Goal: Use online tool/utility: Utilize a website feature to perform a specific function

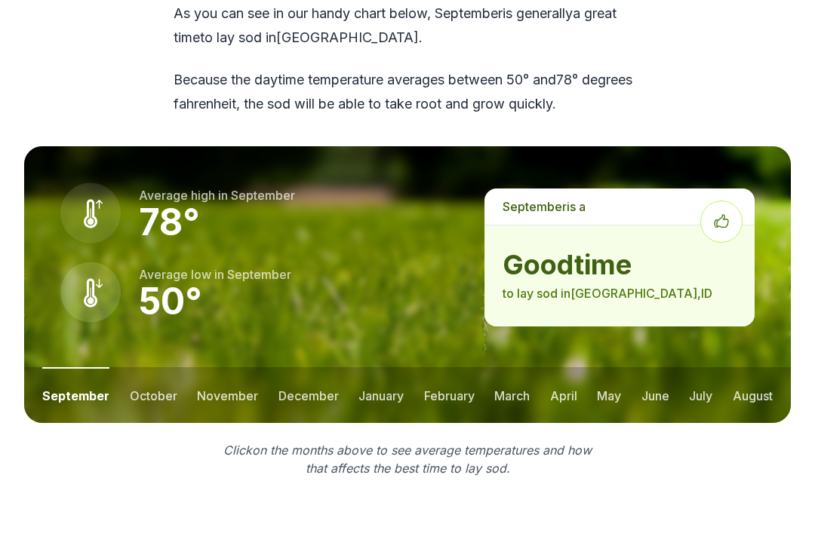
scroll to position [2033, 0]
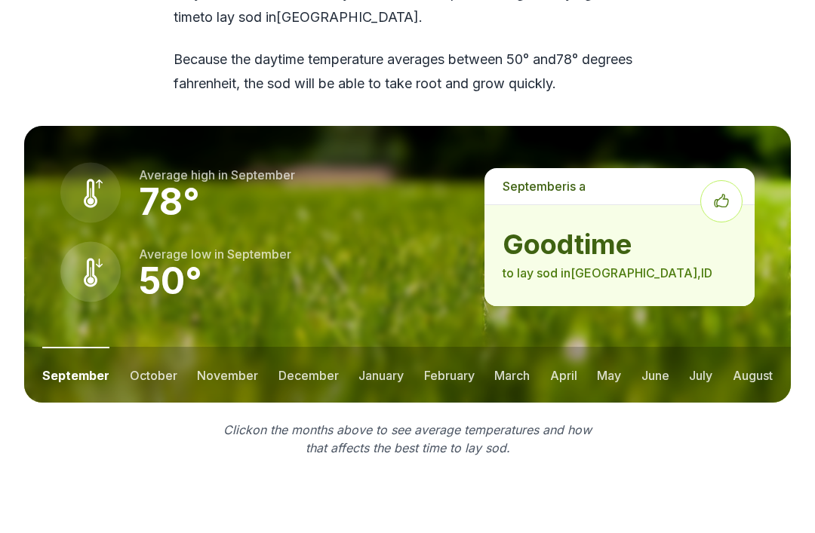
click at [154, 347] on button "october" at bounding box center [154, 375] width 48 height 56
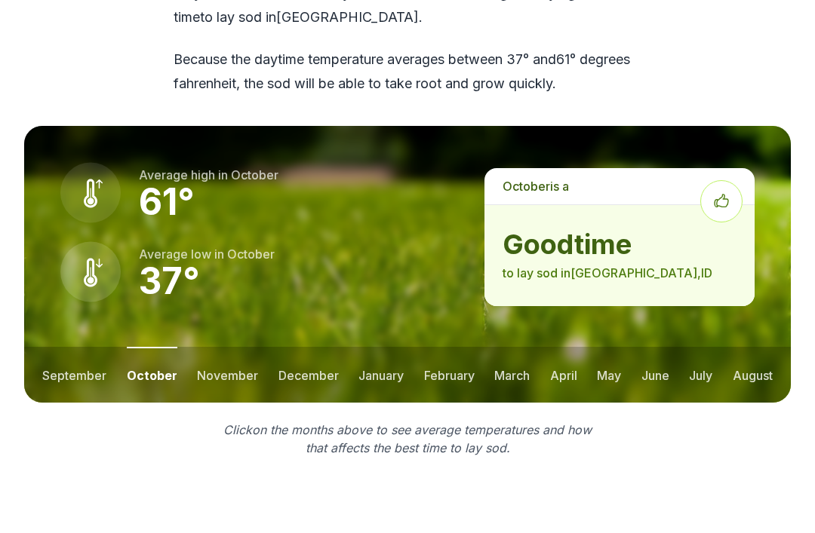
click at [745, 347] on button "august" at bounding box center [752, 375] width 40 height 56
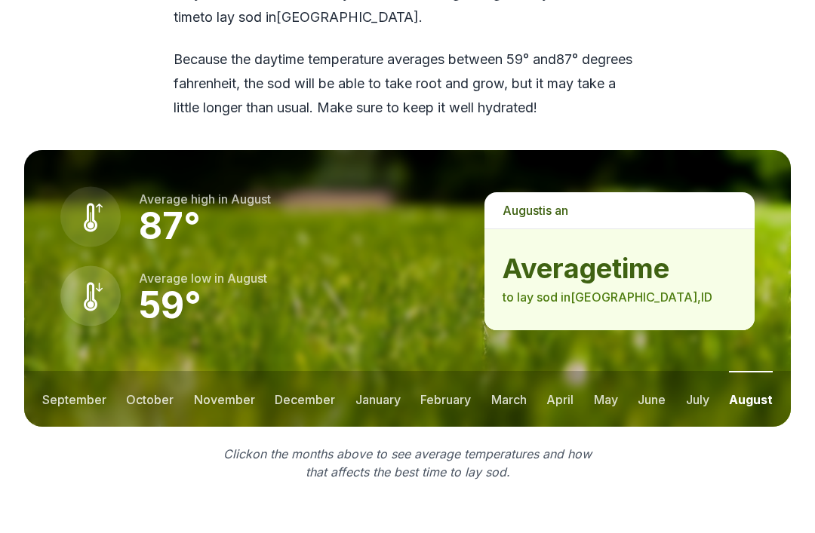
click at [223, 371] on button "november" at bounding box center [224, 399] width 61 height 56
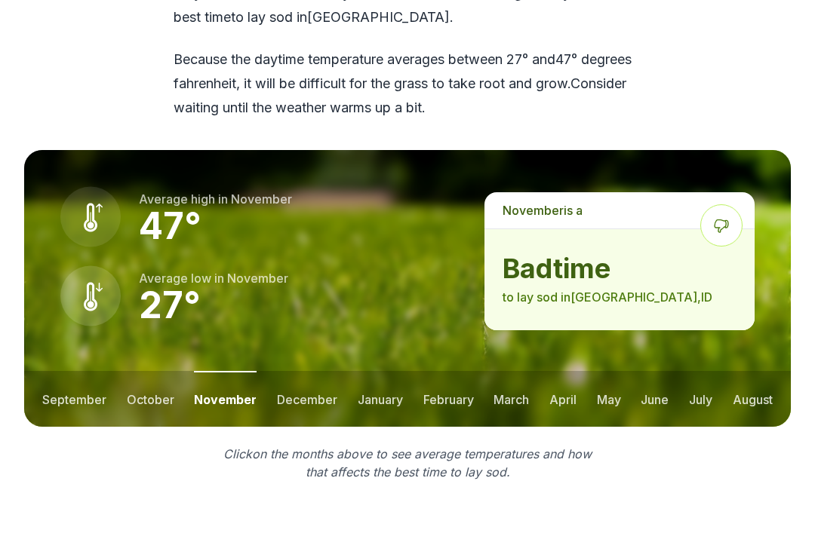
click at [316, 371] on button "december" at bounding box center [307, 399] width 60 height 56
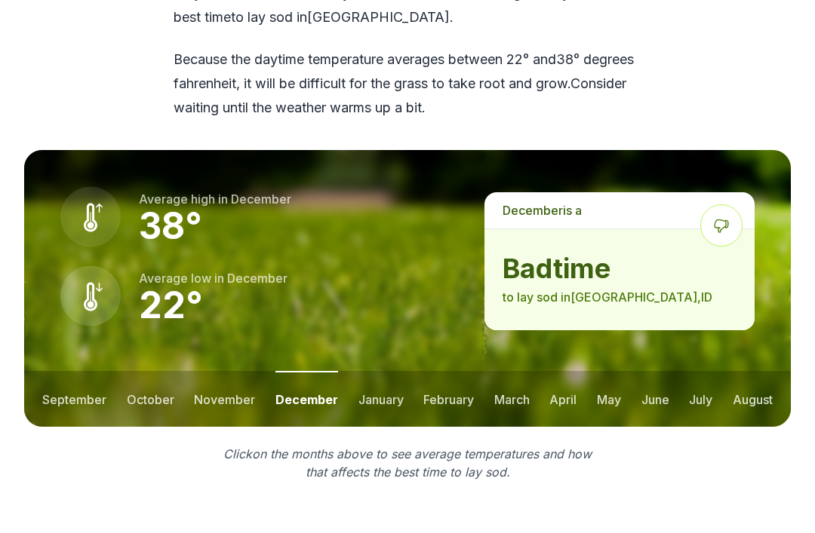
click at [382, 371] on button "january" at bounding box center [380, 399] width 45 height 56
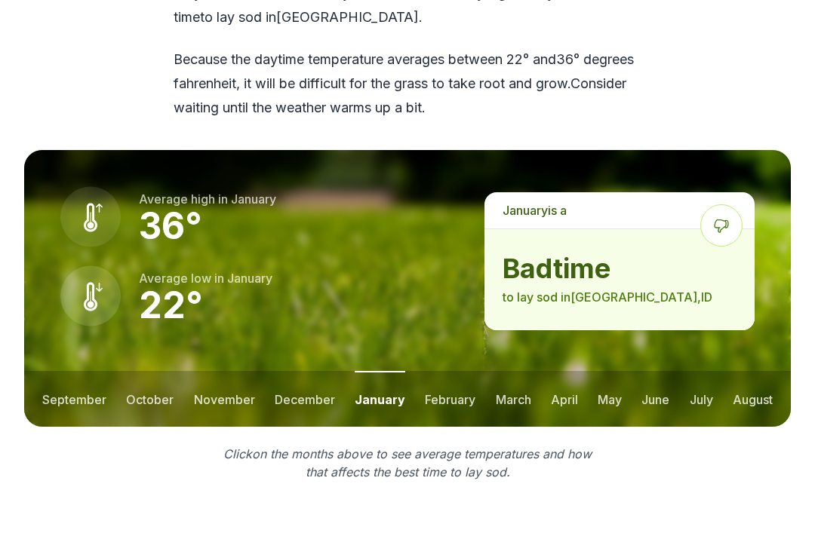
click at [450, 371] on button "february" at bounding box center [450, 399] width 51 height 56
click at [514, 371] on button "march" at bounding box center [512, 399] width 35 height 56
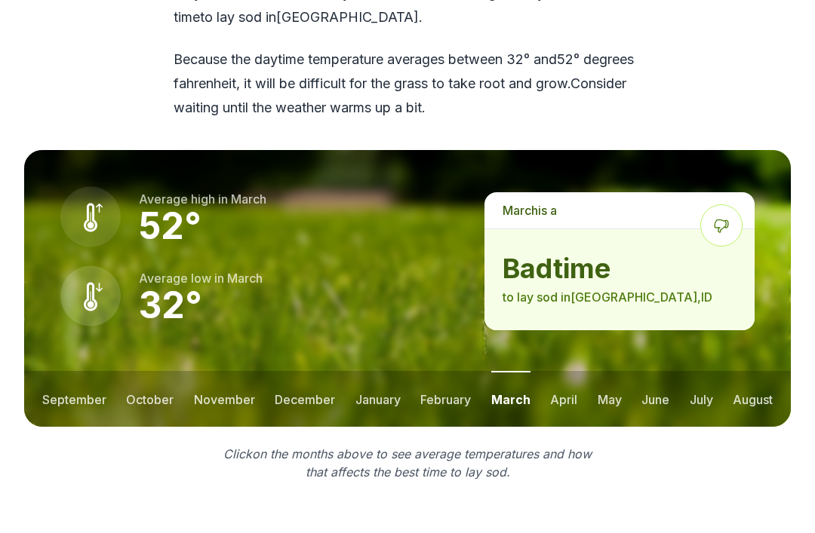
click at [566, 371] on button "april" at bounding box center [563, 399] width 27 height 56
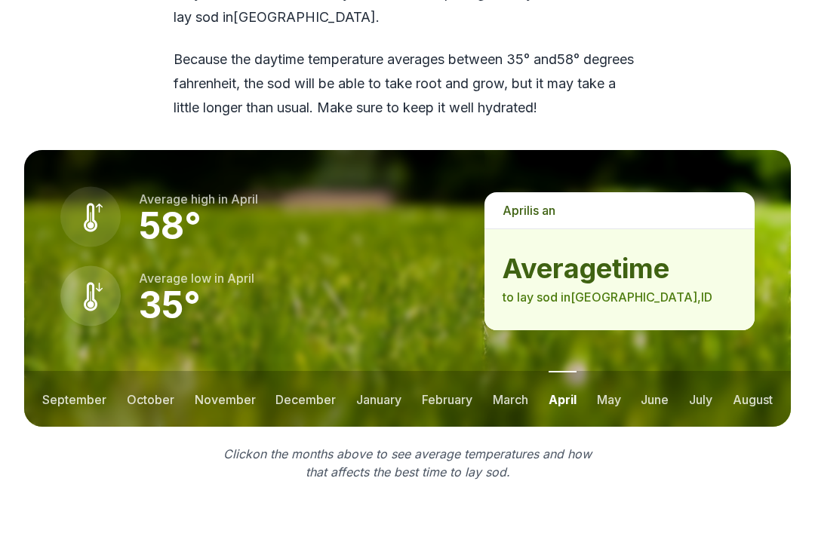
click at [618, 371] on button "may" at bounding box center [609, 399] width 24 height 56
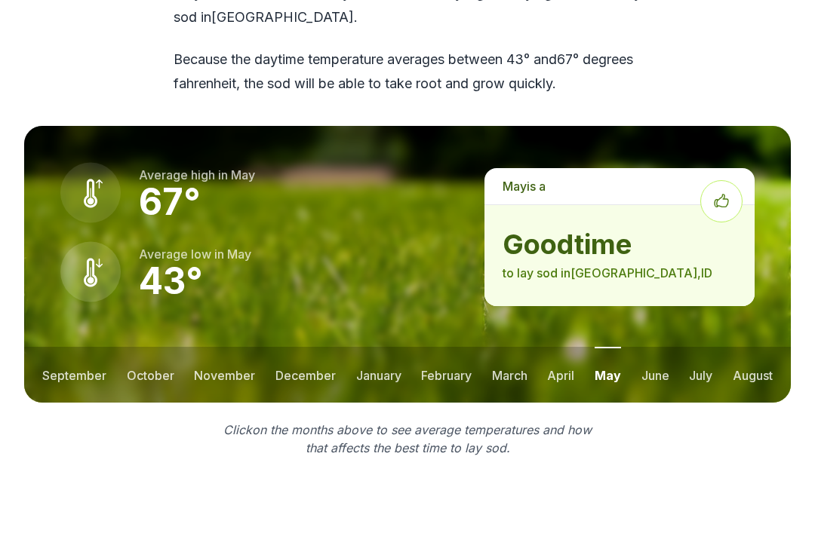
click at [655, 347] on button "june" at bounding box center [655, 375] width 28 height 56
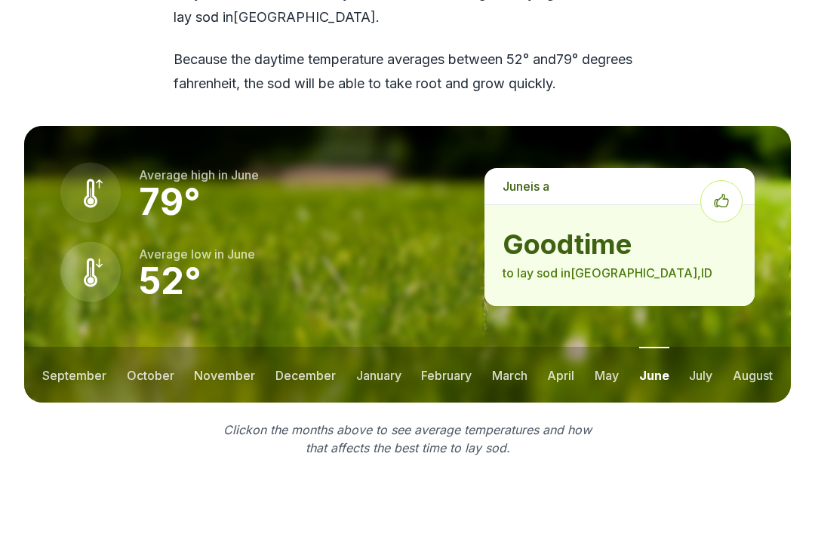
click at [703, 347] on button "july" at bounding box center [700, 375] width 23 height 56
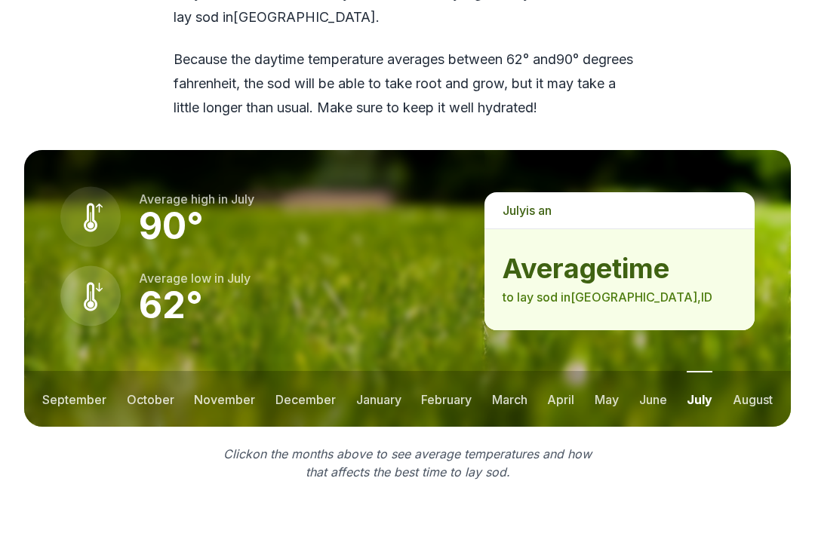
click at [157, 371] on button "october" at bounding box center [151, 399] width 48 height 56
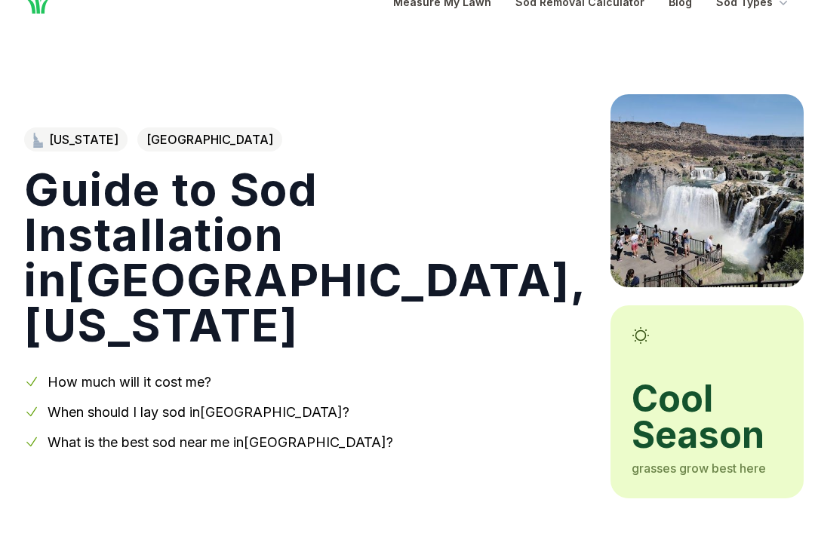
scroll to position [0, 0]
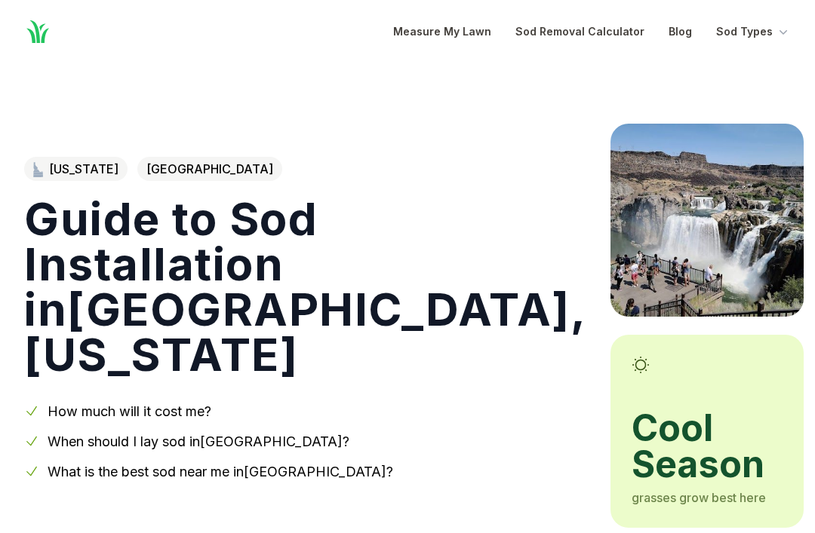
click at [468, 39] on link "Measure My Lawn" at bounding box center [442, 32] width 98 height 18
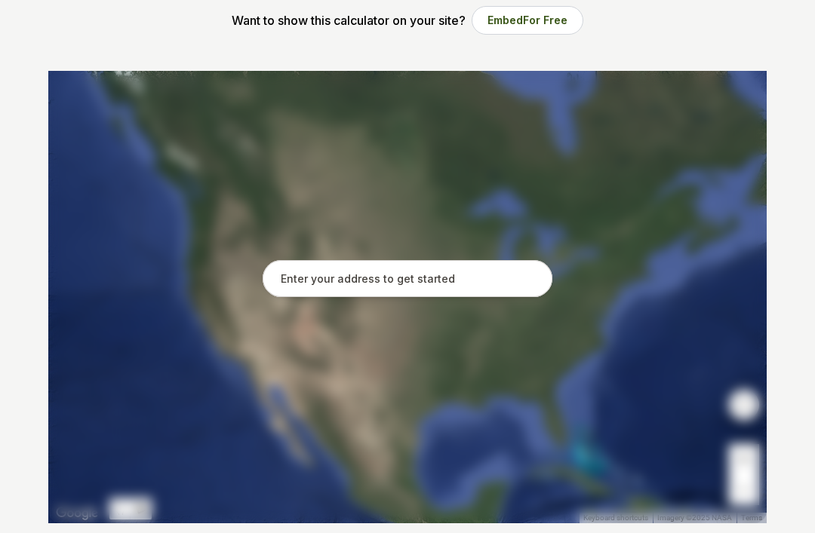
scroll to position [287, 0]
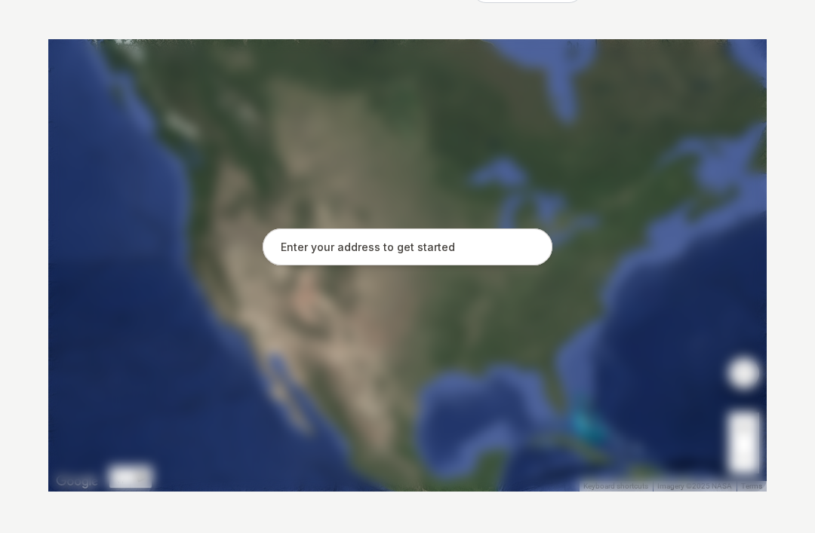
click at [428, 241] on input "text" at bounding box center [408, 248] width 290 height 38
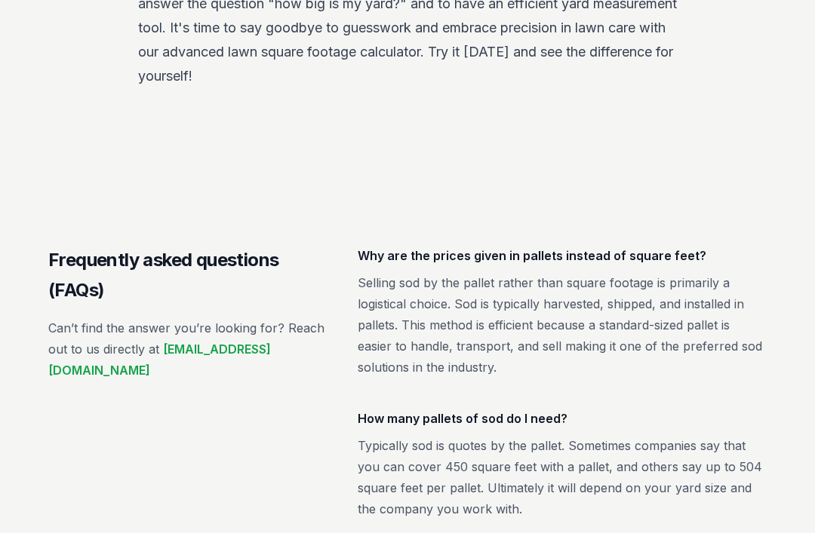
scroll to position [2337, 0]
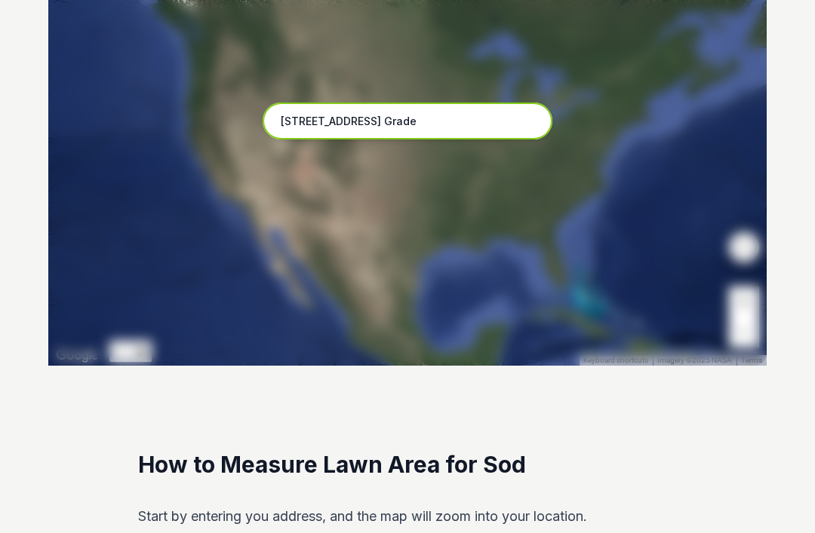
click at [395, 120] on input "[STREET_ADDRESS] Grade" at bounding box center [408, 122] width 290 height 38
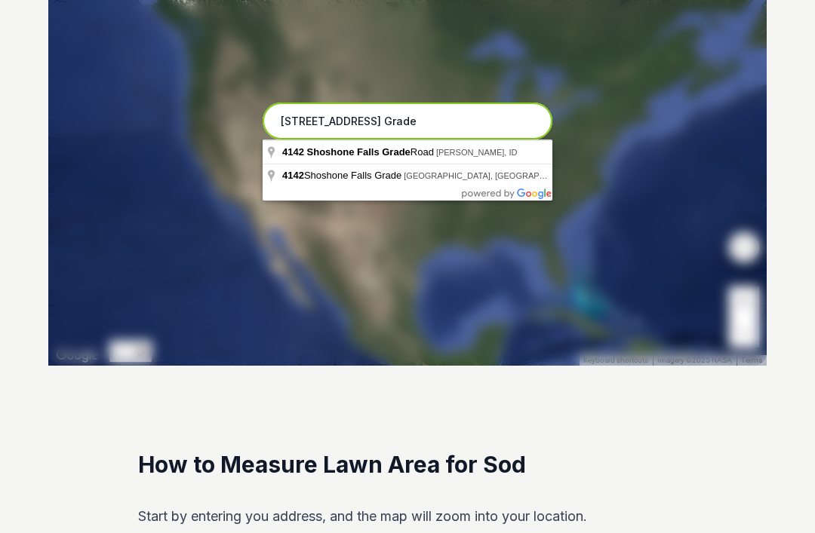
scroll to position [413, 0]
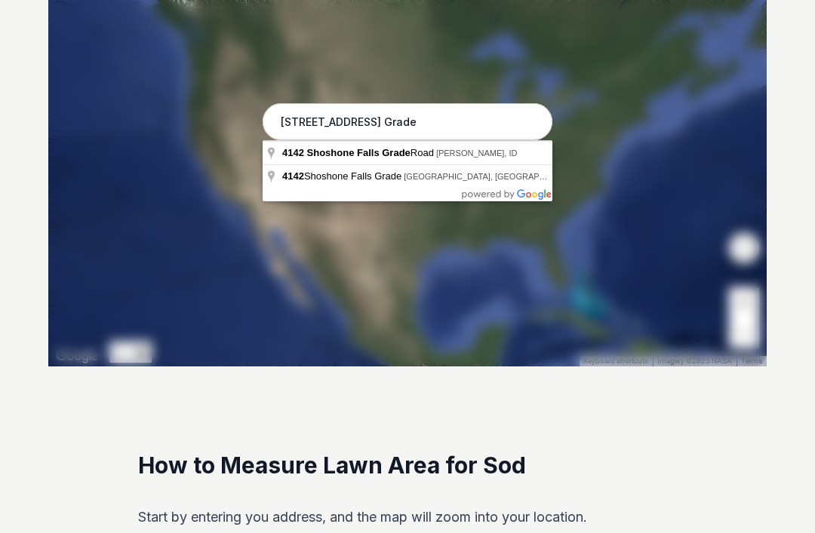
type input "[STREET_ADDRESS][PERSON_NAME]"
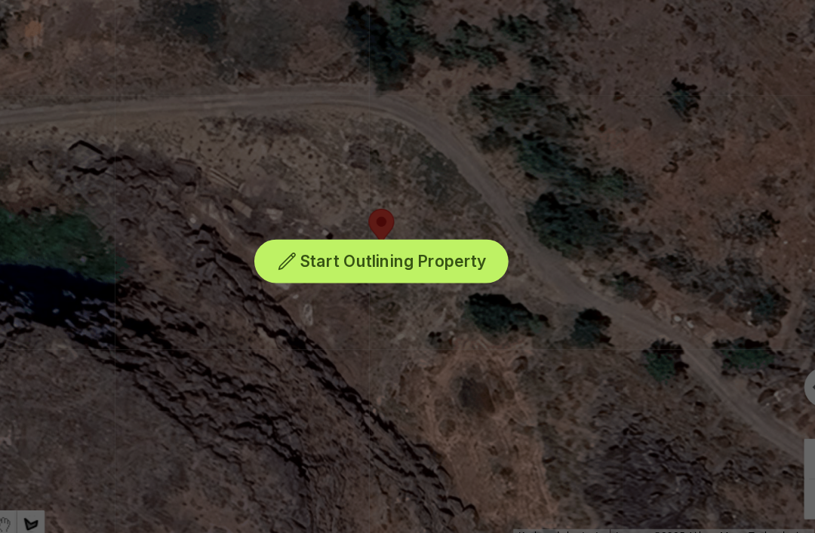
scroll to position [275, 0]
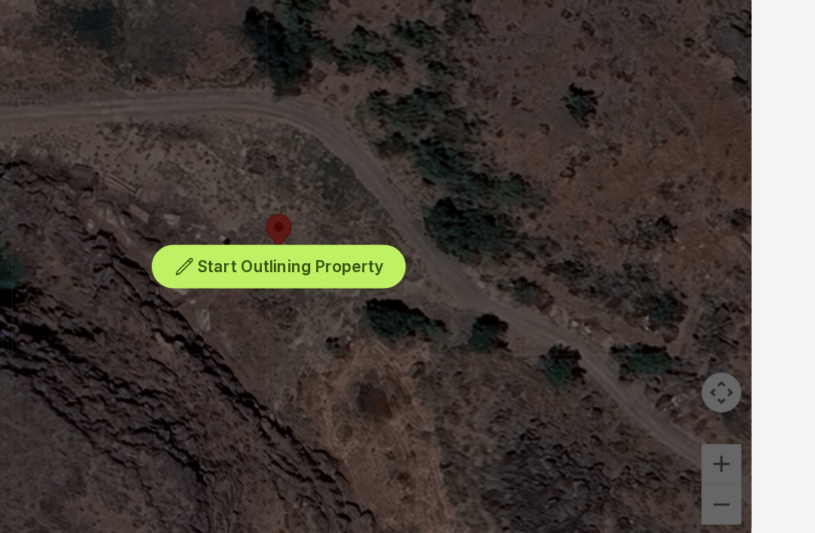
click at [550, 303] on div "Start Outlining Property" at bounding box center [407, 278] width 718 height 453
click at [556, 298] on div "Start Outlining Property" at bounding box center [407, 278] width 718 height 453
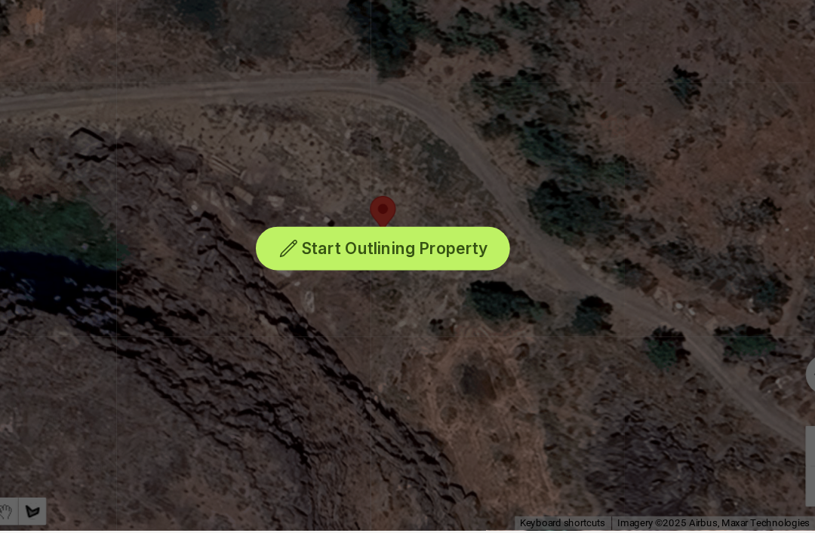
scroll to position [285, 0]
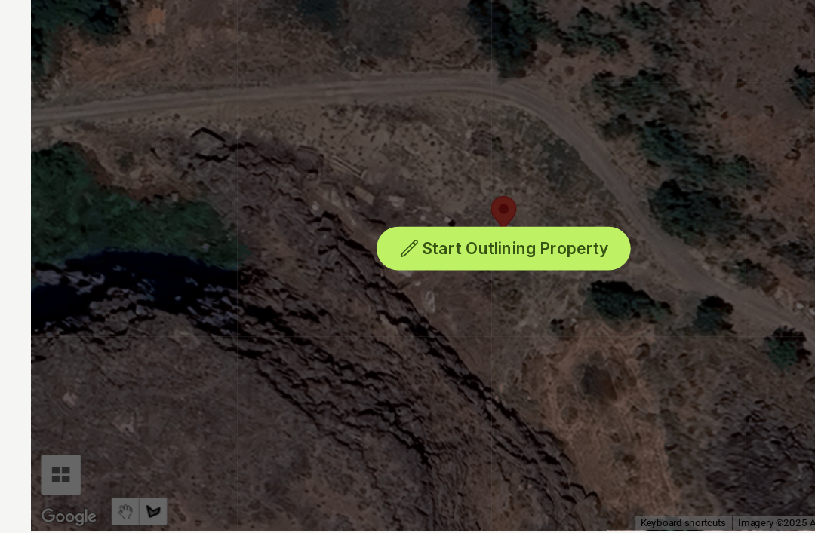
click at [53, 361] on div "Start Outlining Property" at bounding box center [407, 268] width 718 height 453
click at [56, 361] on div "Start Outlining Property" at bounding box center [407, 268] width 718 height 453
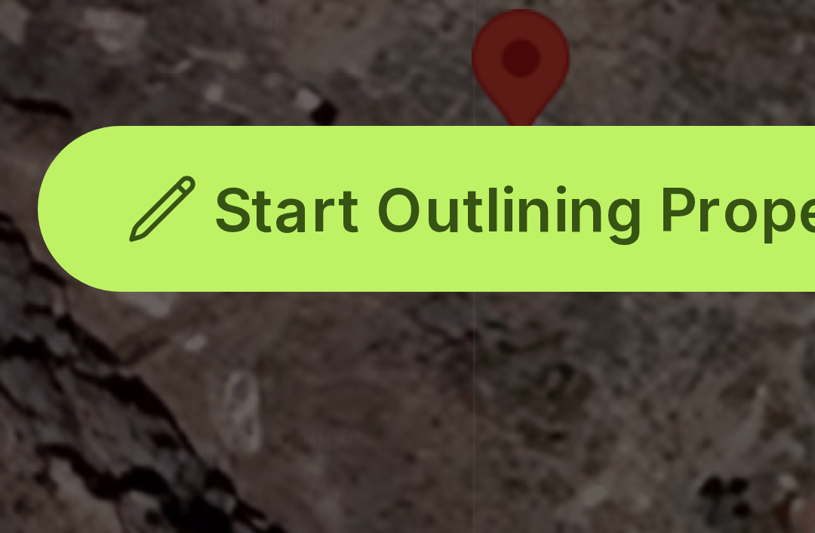
click at [329, 275] on icon at bounding box center [335, 281] width 12 height 12
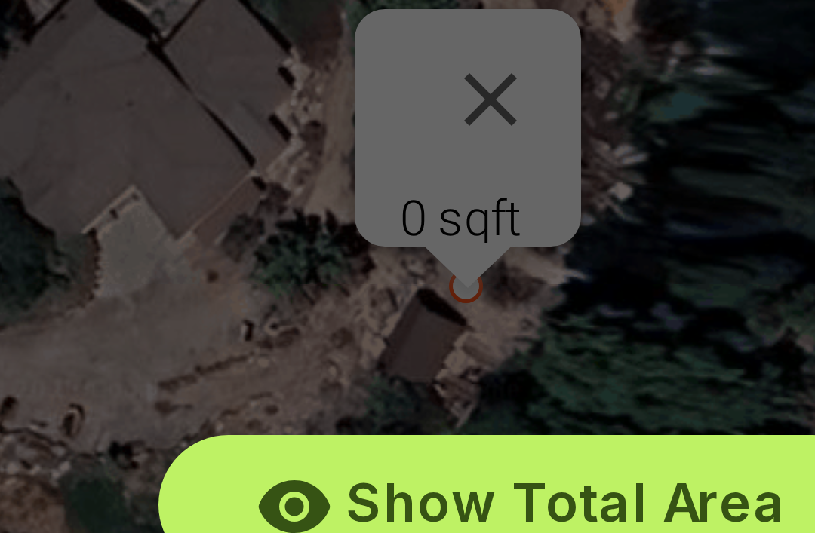
click at [100, 42] on div "Show Total Area Add Another Area Undo last outline" at bounding box center [407, 268] width 718 height 453
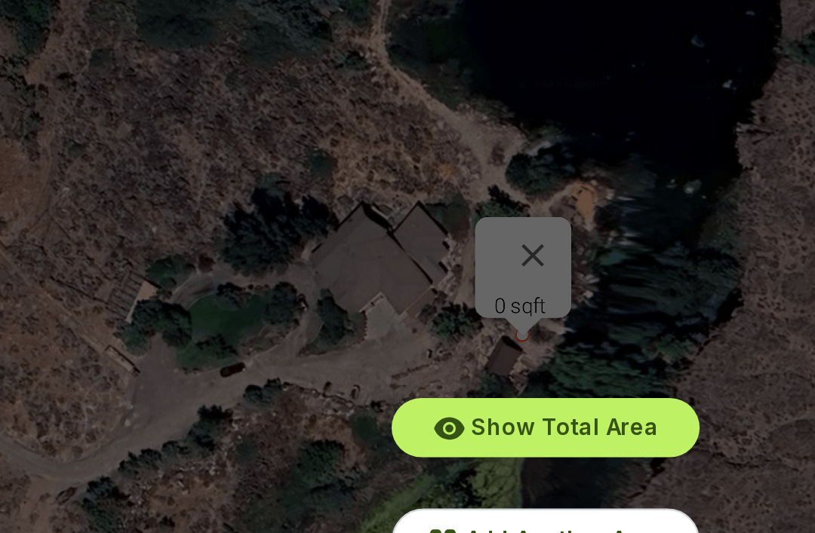
click at [253, 108] on div "Show Total Area Add Another Area Undo last outline" at bounding box center [407, 268] width 718 height 453
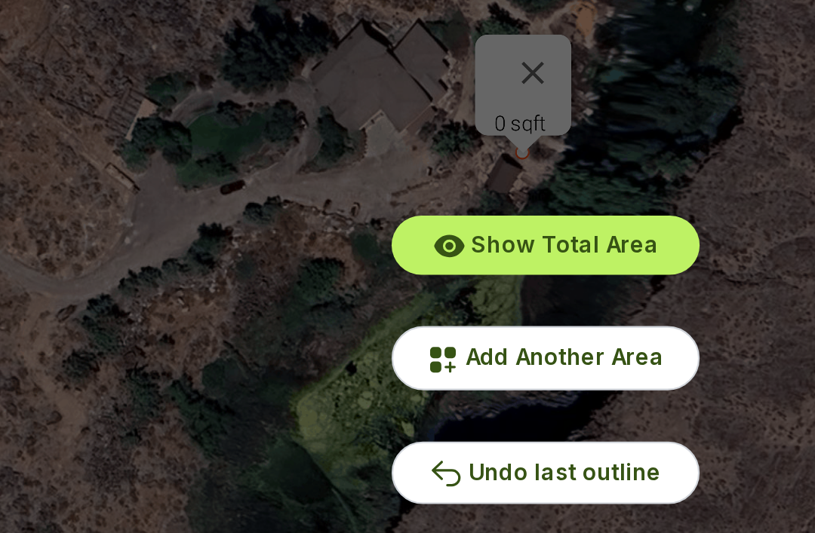
click at [371, 433] on span "Undo last outline" at bounding box center [416, 439] width 91 height 13
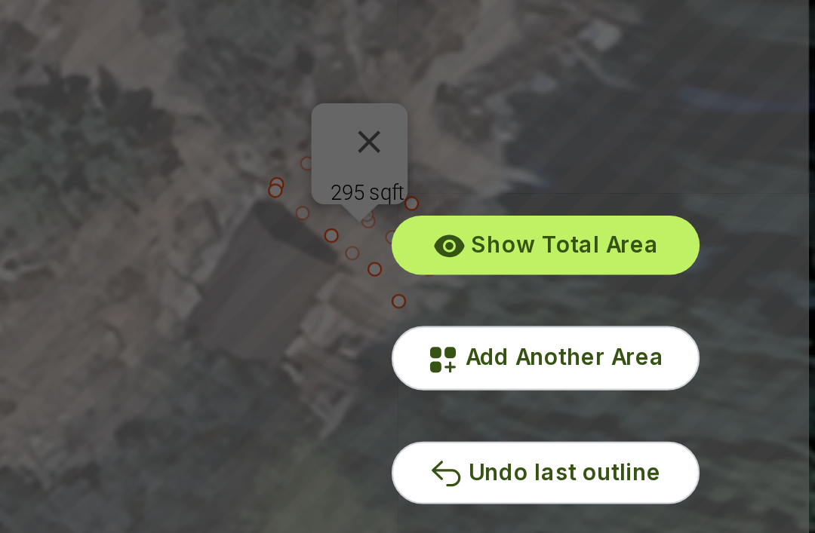
click at [371, 433] on span "Undo last outline" at bounding box center [416, 439] width 91 height 13
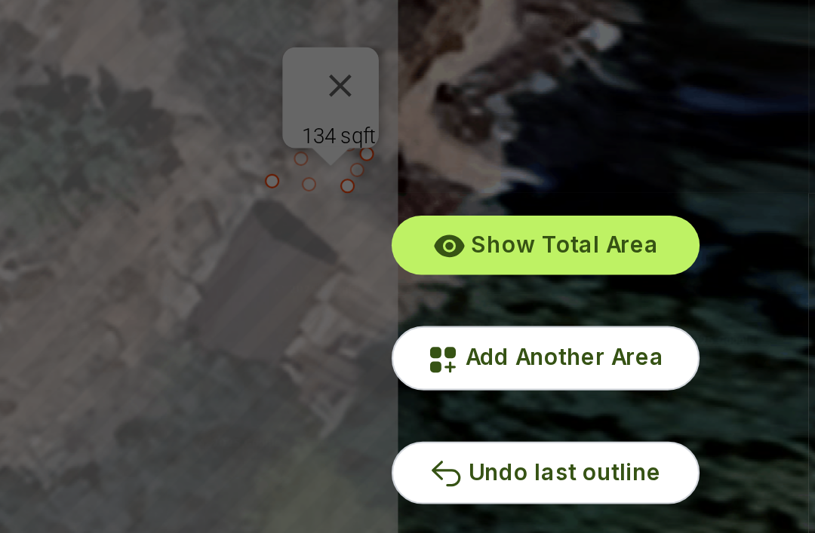
click at [179, 182] on div "Show Total Area Add Another Area Undo last outline" at bounding box center [407, 268] width 718 height 453
click at [170, 42] on div "Show Total Area Add Another Area Undo last outline" at bounding box center [407, 268] width 718 height 453
click at [371, 433] on span "Undo last outline" at bounding box center [416, 439] width 91 height 13
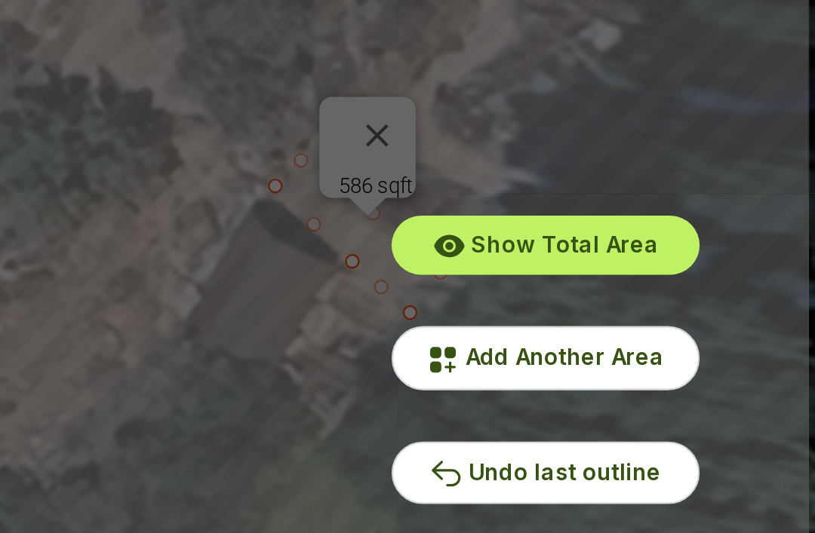
click at [189, 260] on div "Show Total Area Add Another Area Undo last outline" at bounding box center [407, 268] width 718 height 453
click at [185, 53] on div "Show Total Area Add Another Area Undo last outline" at bounding box center [407, 268] width 718 height 453
click at [186, 57] on div "Show Total Area Add Another Area Undo last outline" at bounding box center [407, 268] width 718 height 453
click at [371, 433] on span "Undo last outline" at bounding box center [416, 439] width 91 height 13
